Goal: Contribute content: Contribute content

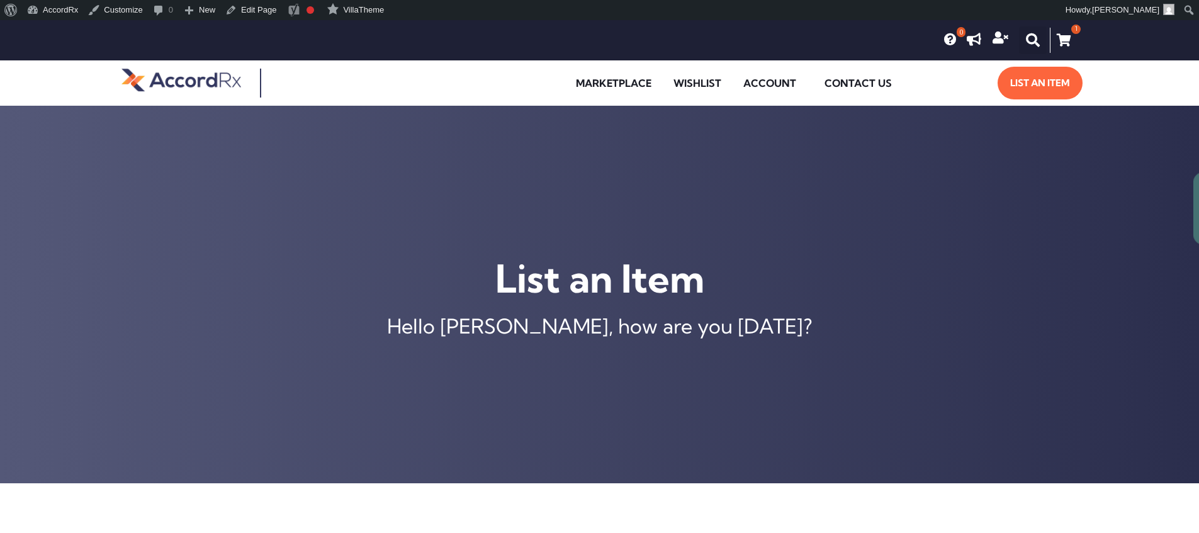
type input "[MEDICAL_DATA] ER 105 MG TABLET"
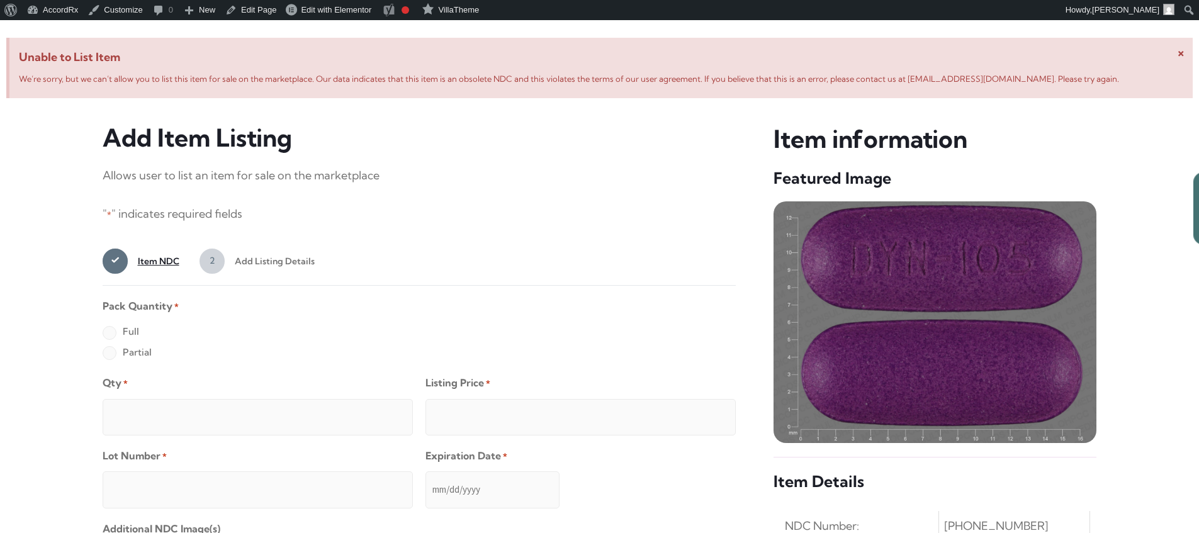
scroll to position [483, 0]
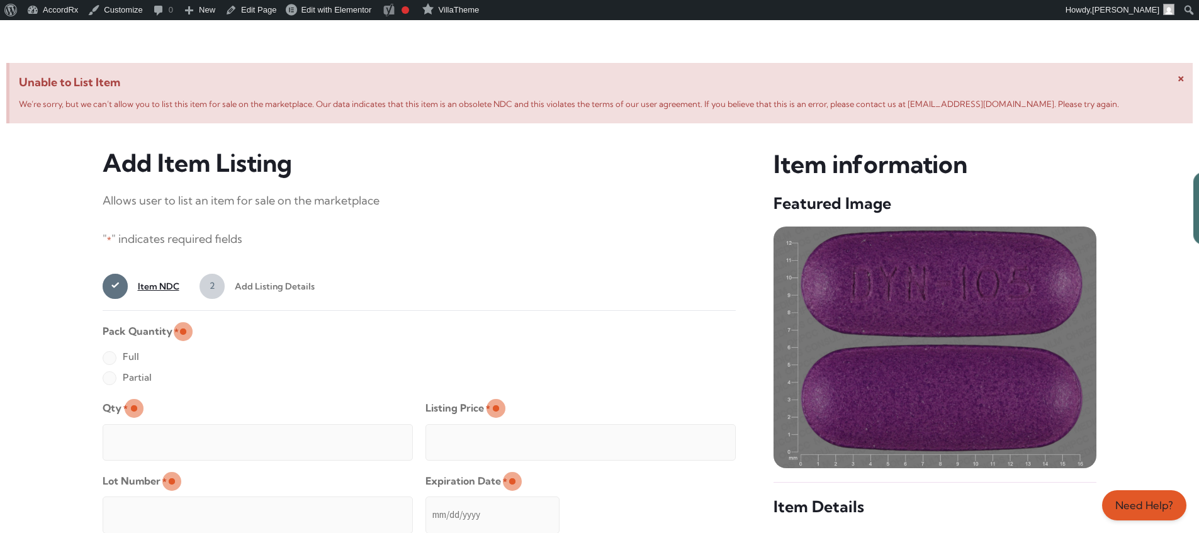
click at [109, 359] on label "Full" at bounding box center [121, 357] width 36 height 20
click at [0, 0] on input "Full" at bounding box center [0, 0] width 0 height 0
click at [150, 428] on input "Qty *" at bounding box center [258, 442] width 310 height 36
type input "2"
click at [700, 439] on input "Listing Price *" at bounding box center [580, 442] width 310 height 36
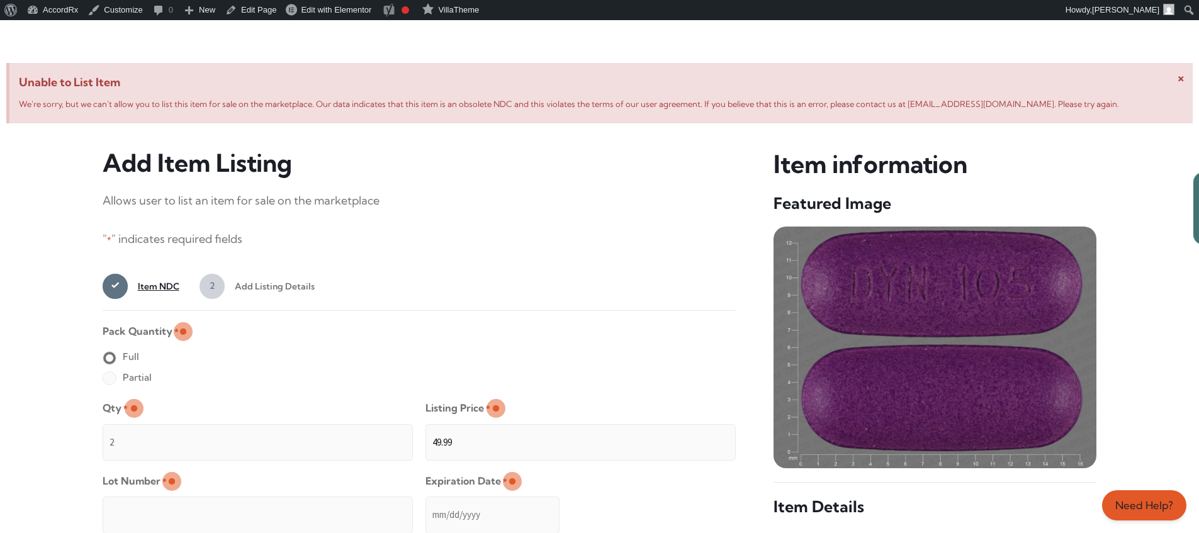
type input "49.99"
click at [339, 506] on input "Lot Number *" at bounding box center [258, 514] width 310 height 36
type input "TEST23456"
click at [426, 502] on input "Expiration Date *" at bounding box center [492, 514] width 134 height 36
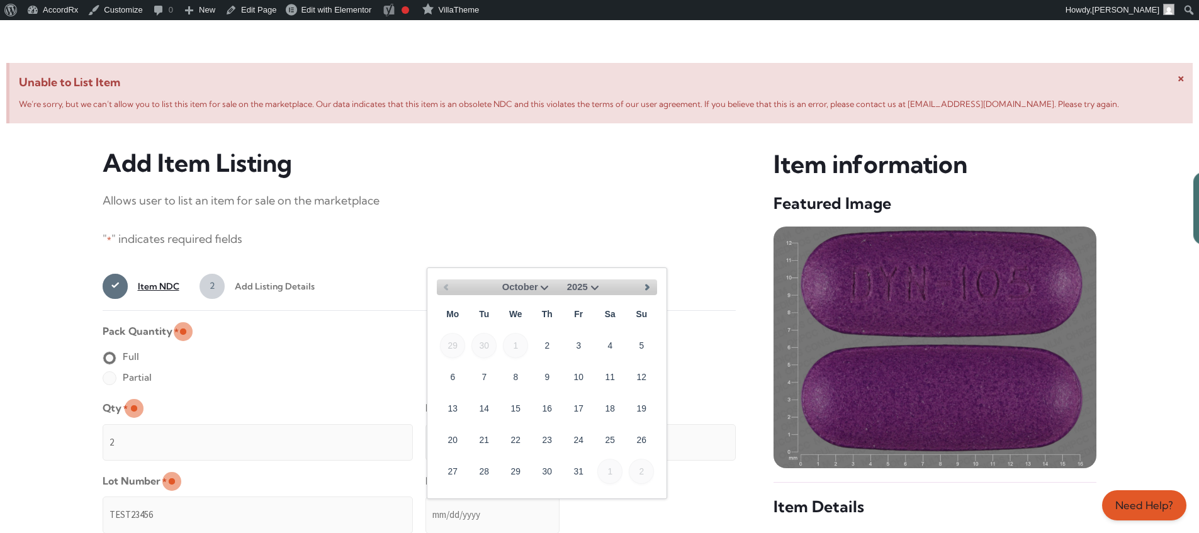
click at [543, 286] on select "October November December" at bounding box center [522, 287] width 60 height 16
click at [647, 466] on link "30" at bounding box center [641, 470] width 25 height 25
type input "[DATE]"
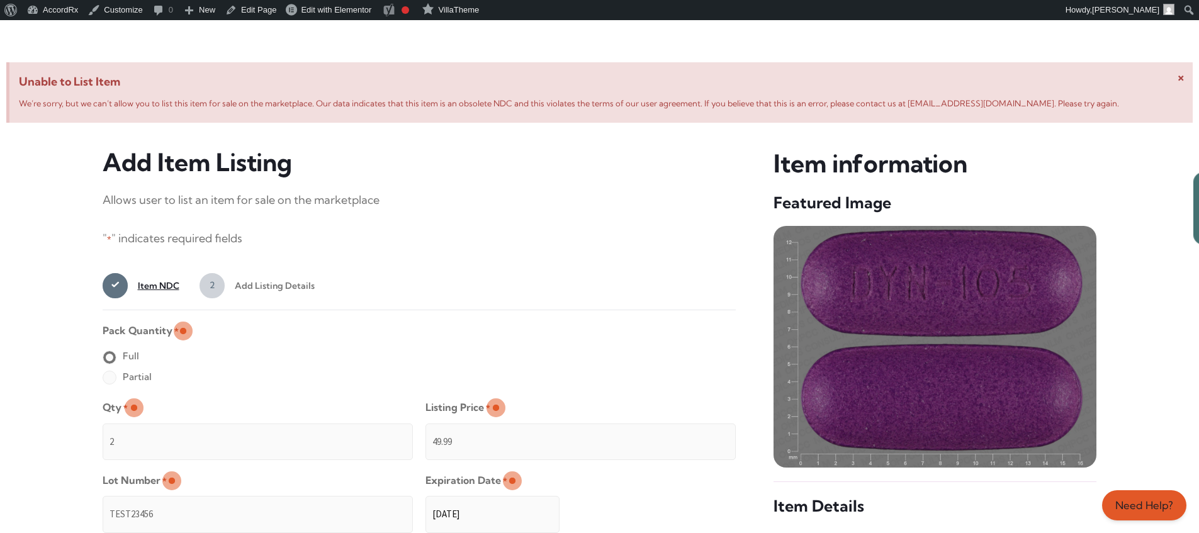
scroll to position [1005, 0]
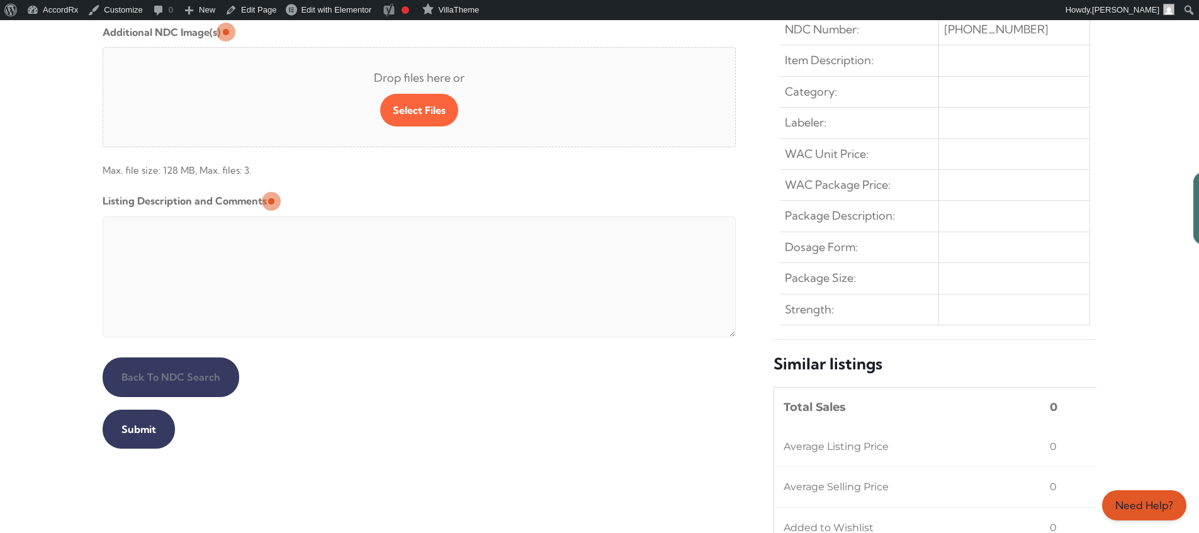
click at [407, 220] on textarea "Listing Description and Comments" at bounding box center [420, 276] width 634 height 121
type textarea "Automated Testing - list comment from [MEDICAL_DATA][DOMAIN_NAME]"
click at [137, 429] on input "Submit" at bounding box center [139, 429] width 72 height 39
